Goal: Transaction & Acquisition: Download file/media

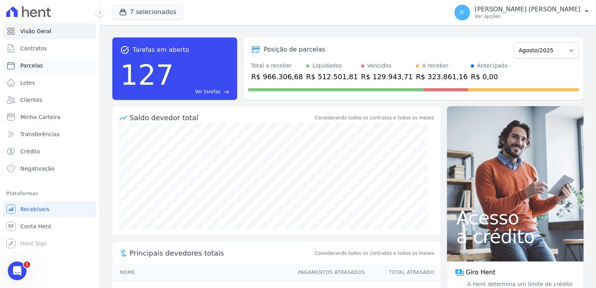
click at [40, 63] on span "Parcelas" at bounding box center [31, 66] width 23 height 8
click at [30, 68] on span "Parcelas" at bounding box center [31, 66] width 23 height 8
select select
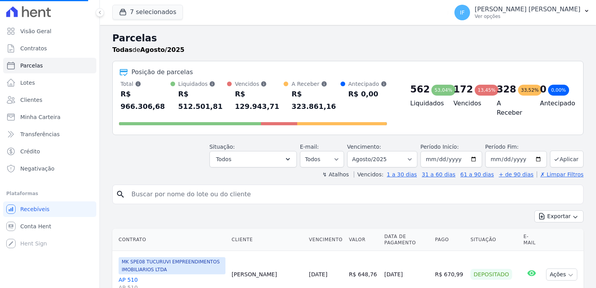
click at [159, 186] on input "search" at bounding box center [353, 194] width 453 height 16
select select
click at [187, 186] on input "search" at bounding box center [353, 194] width 453 height 16
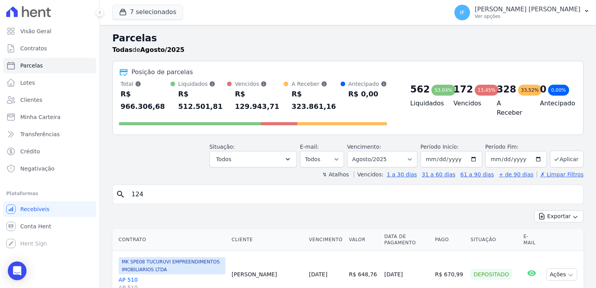
type input "124"
select select
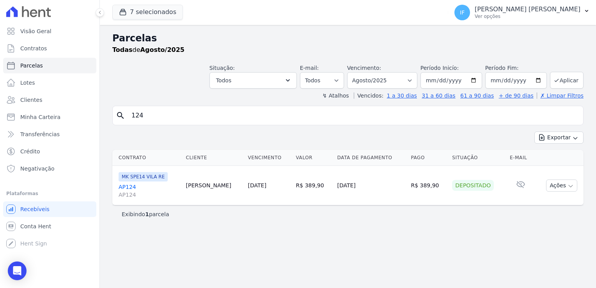
click at [128, 188] on link "AP124 AP124" at bounding box center [149, 191] width 61 height 16
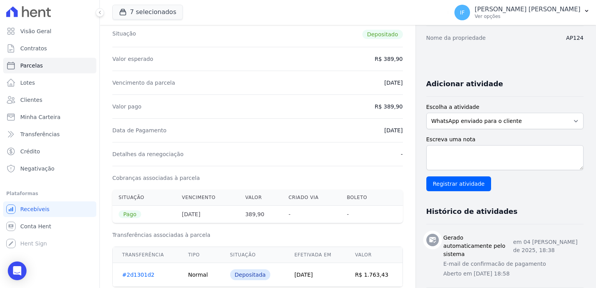
scroll to position [156, 0]
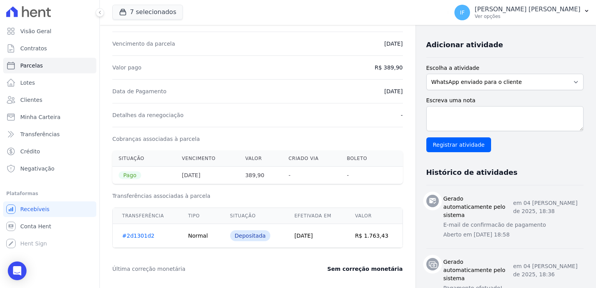
drag, startPoint x: 115, startPoint y: 92, endPoint x: 407, endPoint y: 85, distance: 291.4
click at [407, 85] on div "Contratos Contrato #d2d47dcb [GEOGRAPHIC_DATA] Parcela #3 Parcela #3 - Agosto d…" at bounding box center [258, 167] width 316 height 597
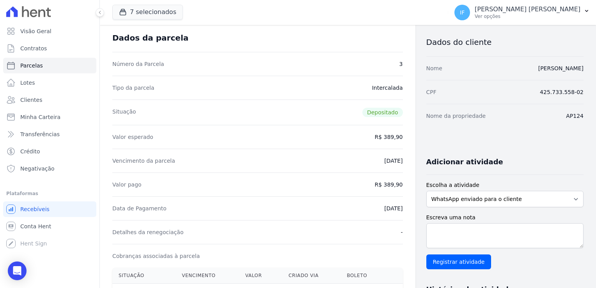
scroll to position [0, 0]
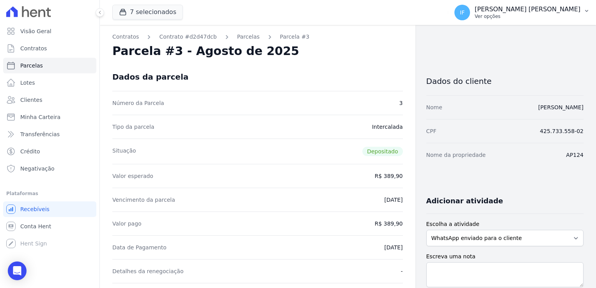
click at [527, 14] on p "Ver opções" at bounding box center [528, 16] width 106 height 6
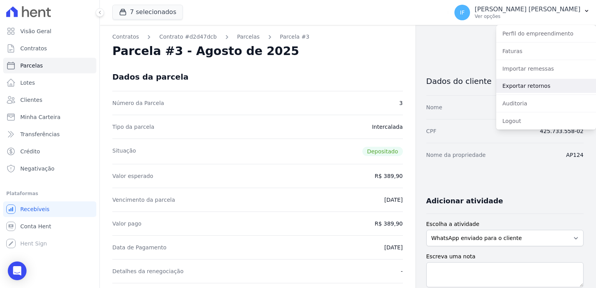
click at [527, 85] on link "Exportar retornos" at bounding box center [546, 86] width 100 height 14
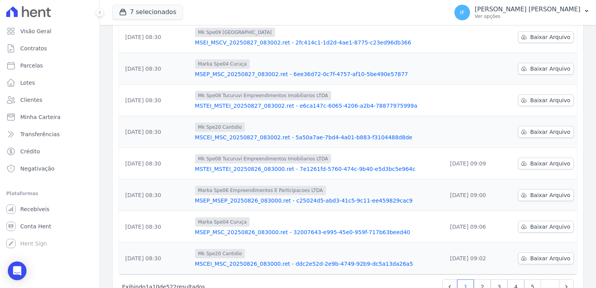
scroll to position [165, 0]
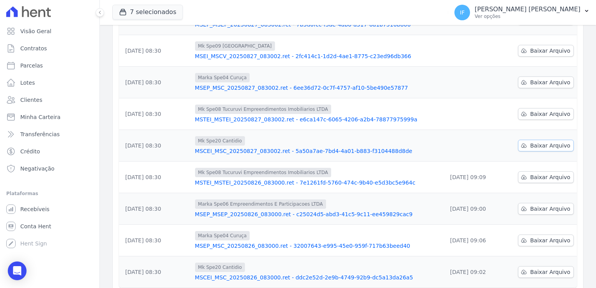
click at [546, 149] on link "Baixar Arquivo" at bounding box center [546, 146] width 56 height 12
click at [530, 111] on span "Baixar Arquivo" at bounding box center [550, 114] width 40 height 8
click at [537, 81] on span "Baixar Arquivo" at bounding box center [550, 82] width 40 height 8
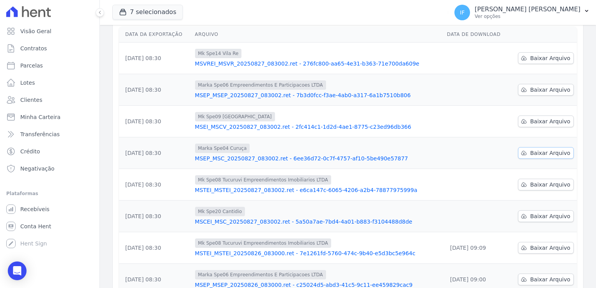
scroll to position [87, 0]
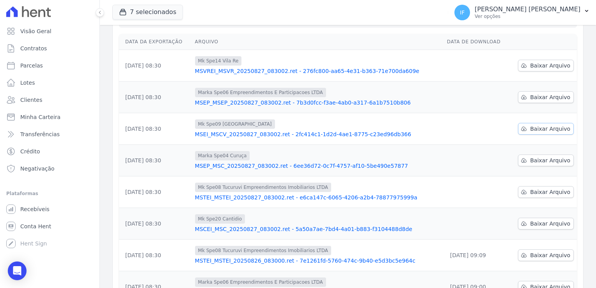
click at [540, 127] on span "Baixar Arquivo" at bounding box center [550, 129] width 40 height 8
click at [531, 96] on span "Baixar Arquivo" at bounding box center [550, 97] width 40 height 8
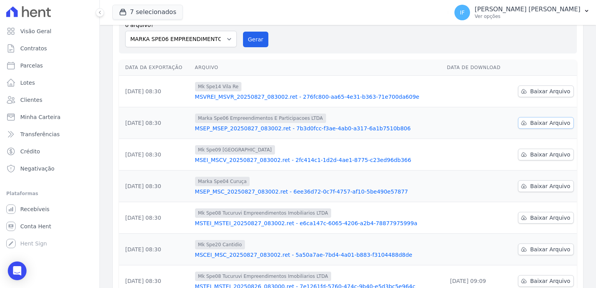
scroll to position [48, 0]
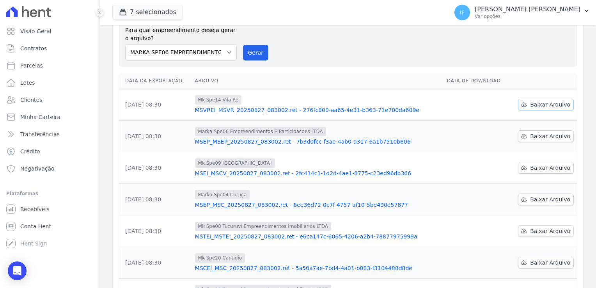
click at [554, 102] on span "Baixar Arquivo" at bounding box center [550, 105] width 40 height 8
